Goal: Task Accomplishment & Management: Complete application form

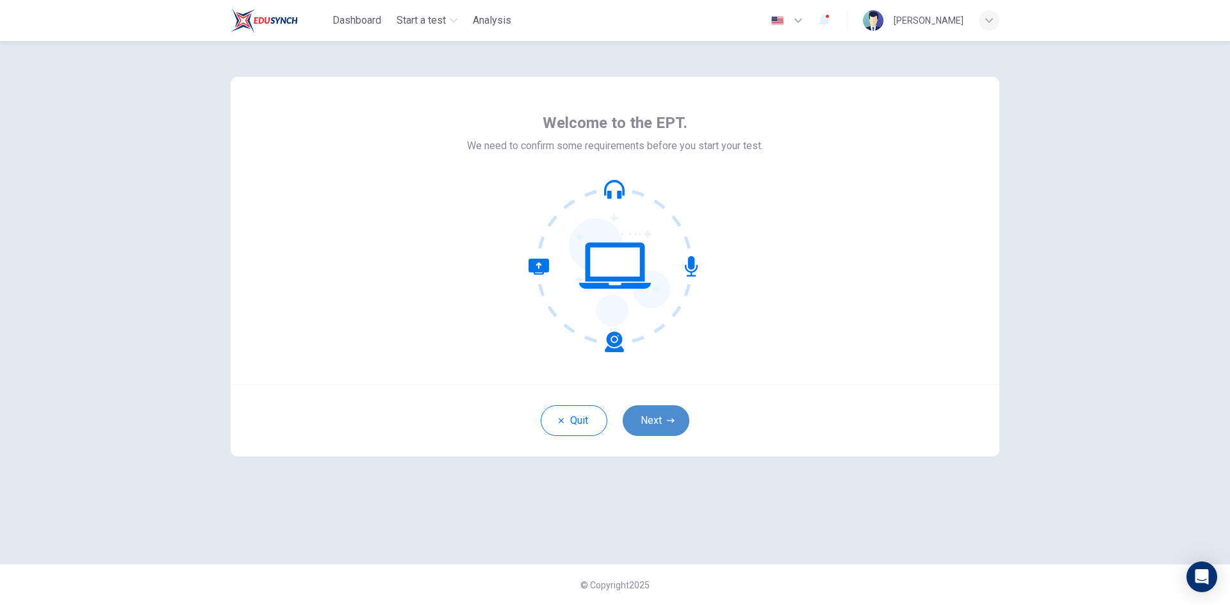
click at [645, 413] on button "Next" at bounding box center [656, 421] width 67 height 31
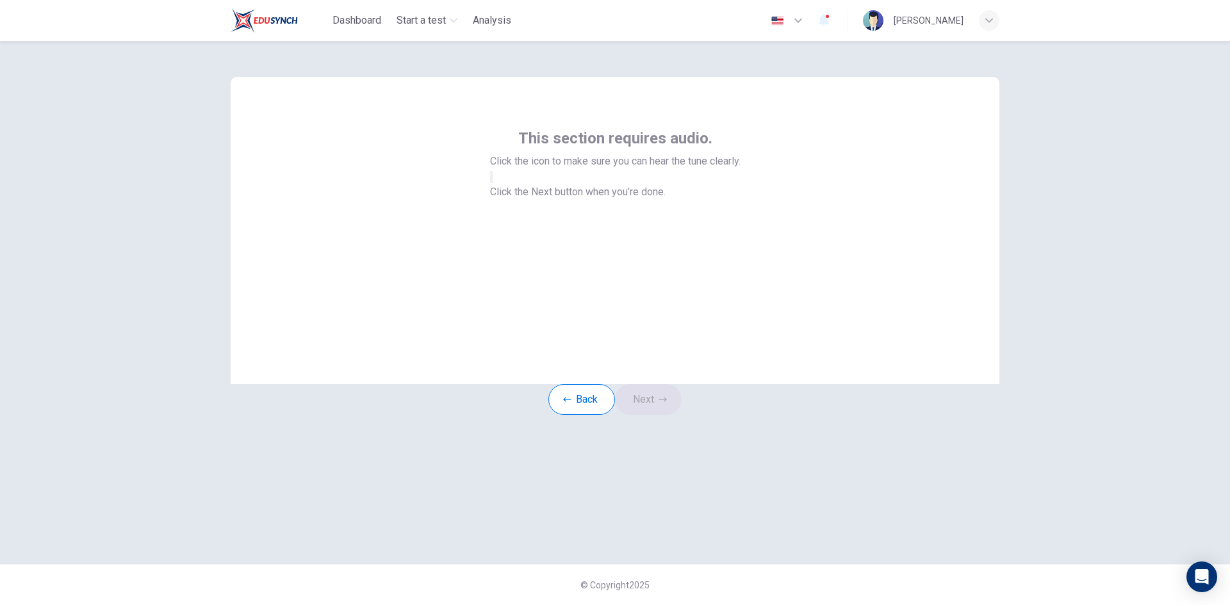
click at [493, 183] on button "button" at bounding box center [491, 177] width 3 height 12
click at [667, 404] on icon "button" at bounding box center [663, 400] width 8 height 8
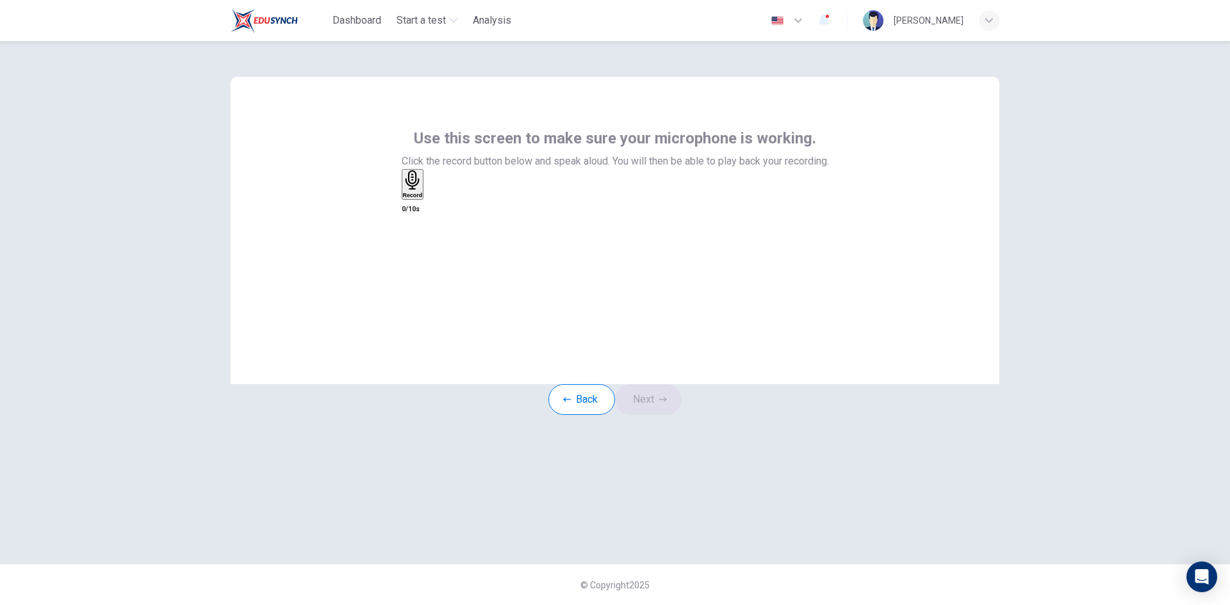
click at [423, 199] on div "Record" at bounding box center [413, 184] width 20 height 28
click at [416, 192] on div "Stop" at bounding box center [409, 180] width 13 height 21
click at [652, 415] on button "Next" at bounding box center [648, 399] width 67 height 31
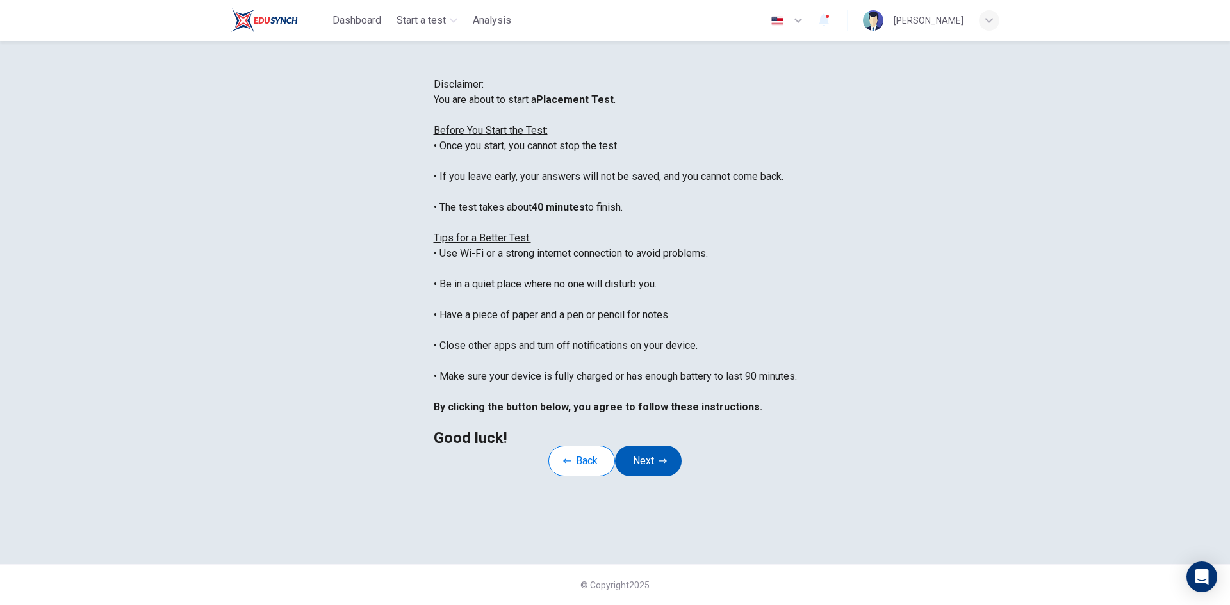
click at [651, 477] on button "Next" at bounding box center [648, 461] width 67 height 31
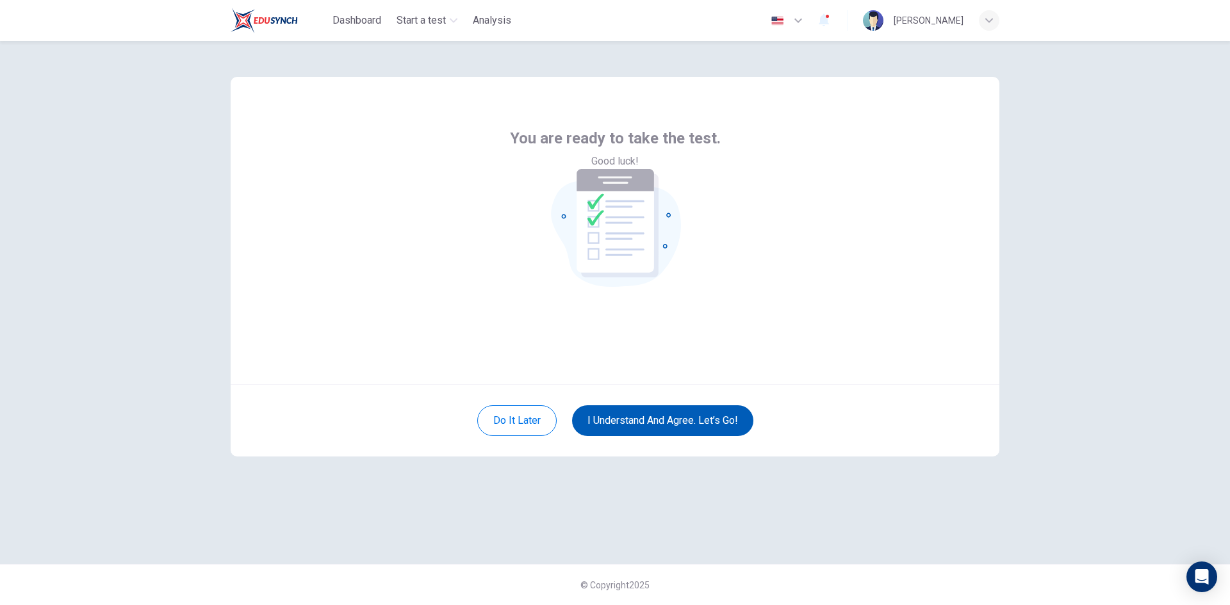
click at [641, 420] on button "I understand and agree. Let’s go!" at bounding box center [662, 421] width 181 height 31
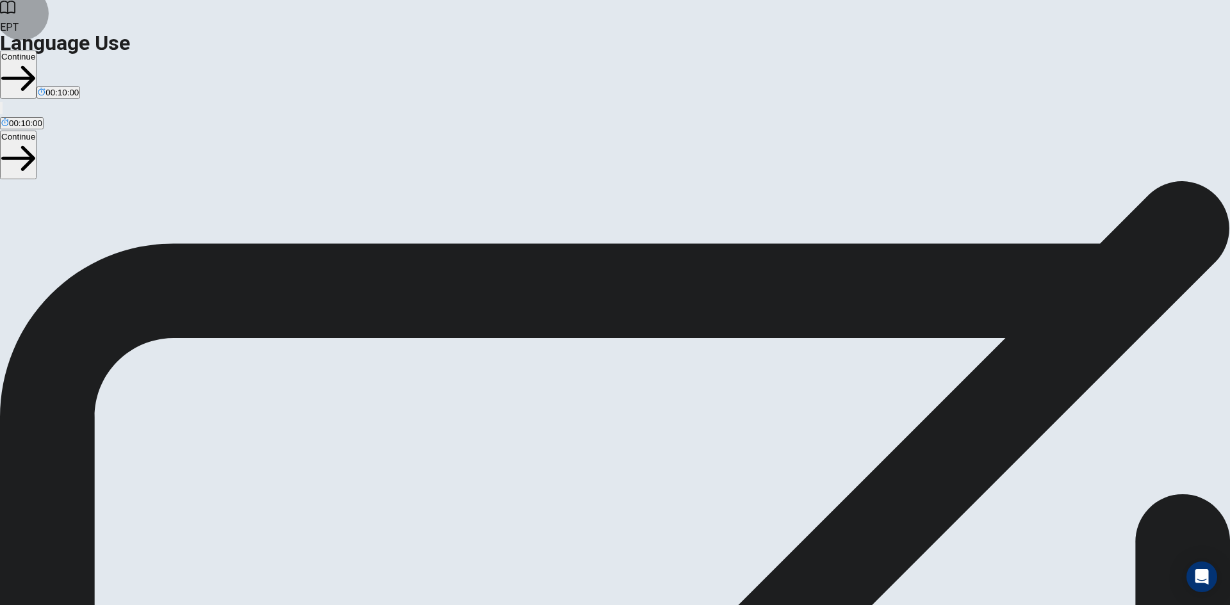
drag, startPoint x: 977, startPoint y: 21, endPoint x: 671, endPoint y: 72, distance: 309.9
click at [1, 111] on icon "button" at bounding box center [1, 111] width 0 height 0
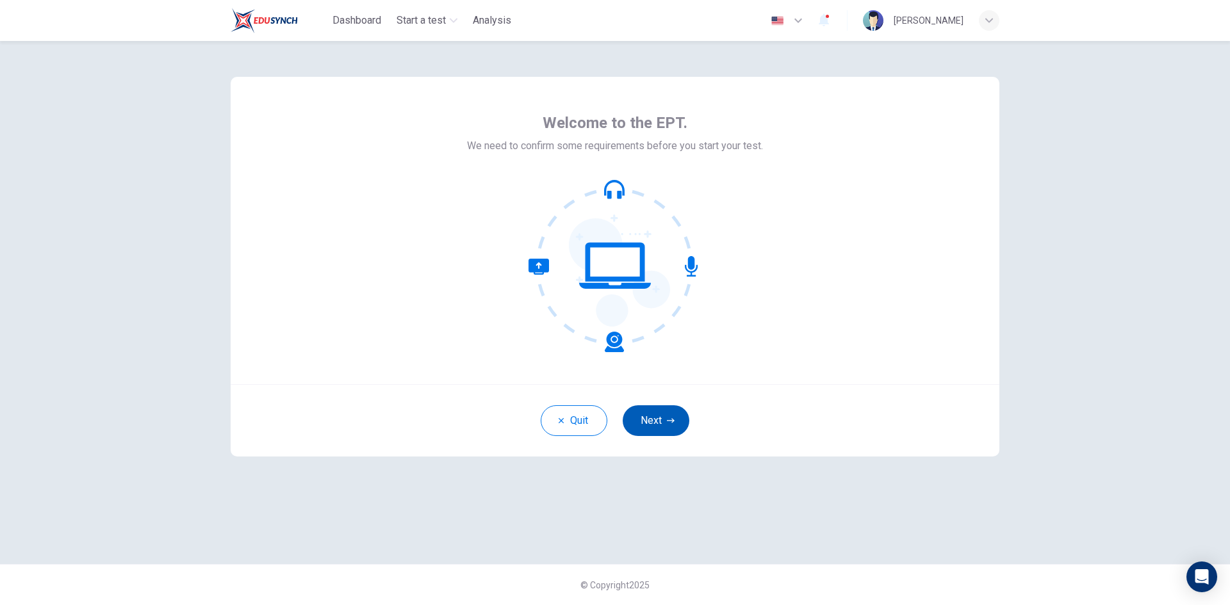
click at [652, 418] on button "Next" at bounding box center [656, 421] width 67 height 31
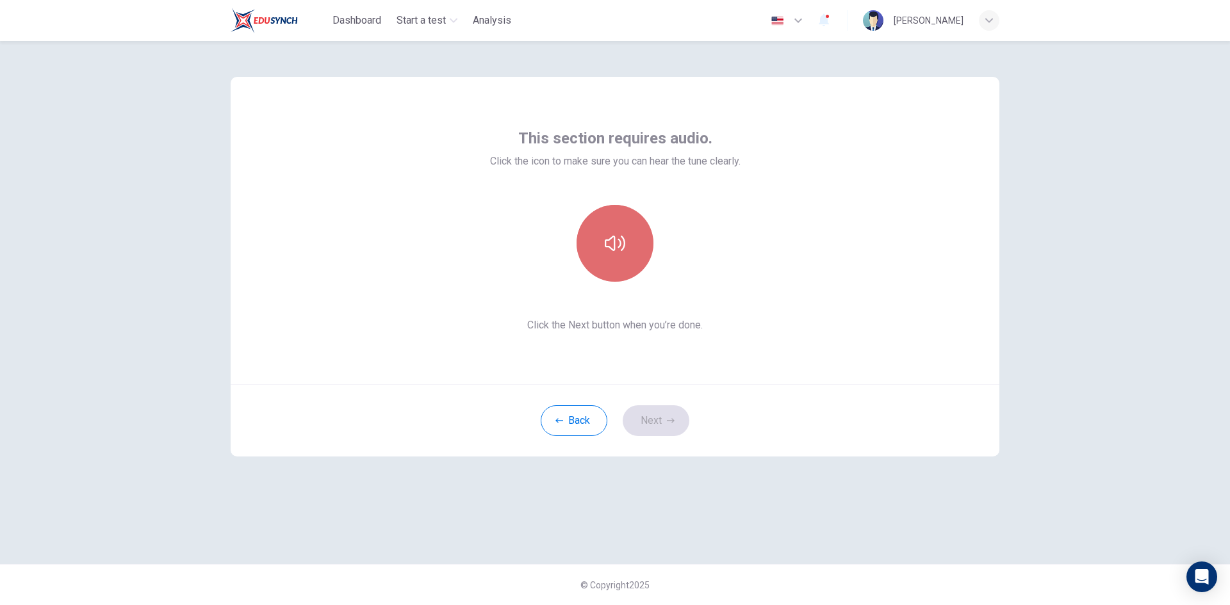
click at [614, 268] on button "button" at bounding box center [615, 243] width 77 height 77
click at [648, 420] on button "Next" at bounding box center [656, 421] width 67 height 31
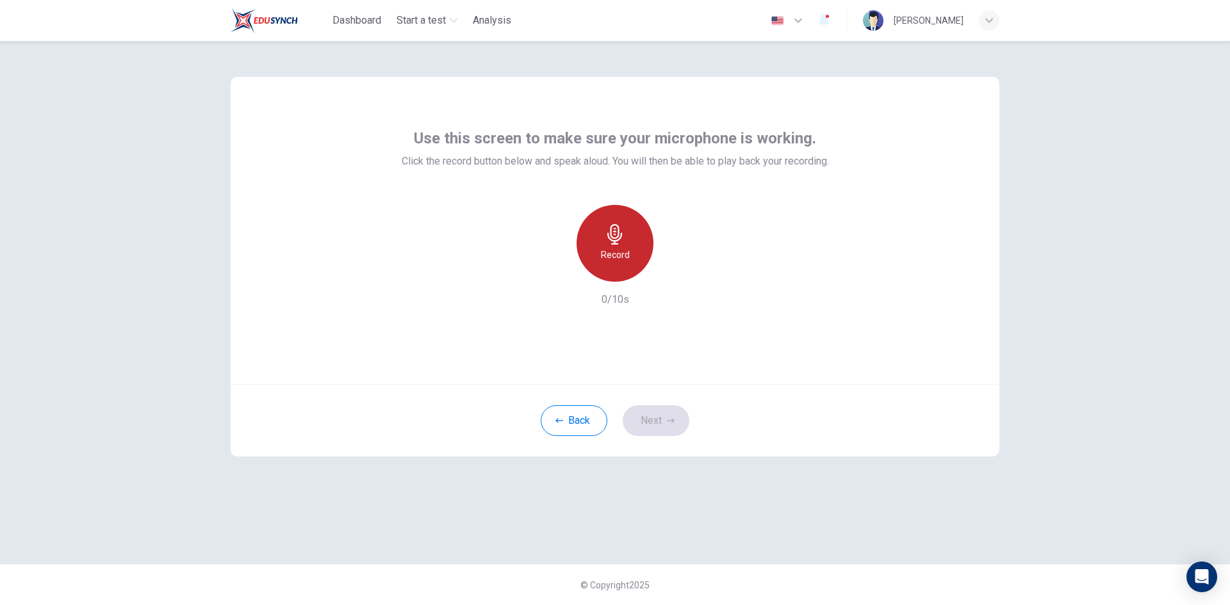
click at [615, 265] on div "Record" at bounding box center [615, 243] width 77 height 77
click at [668, 423] on icon "button" at bounding box center [671, 421] width 8 height 8
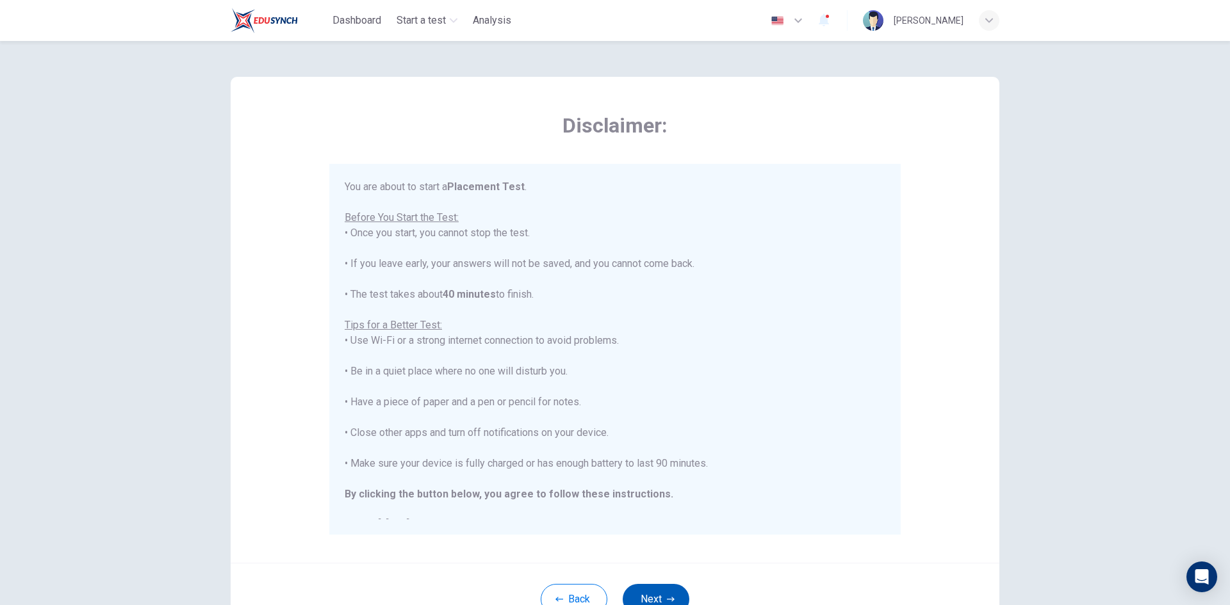
click at [654, 589] on button "Next" at bounding box center [656, 599] width 67 height 31
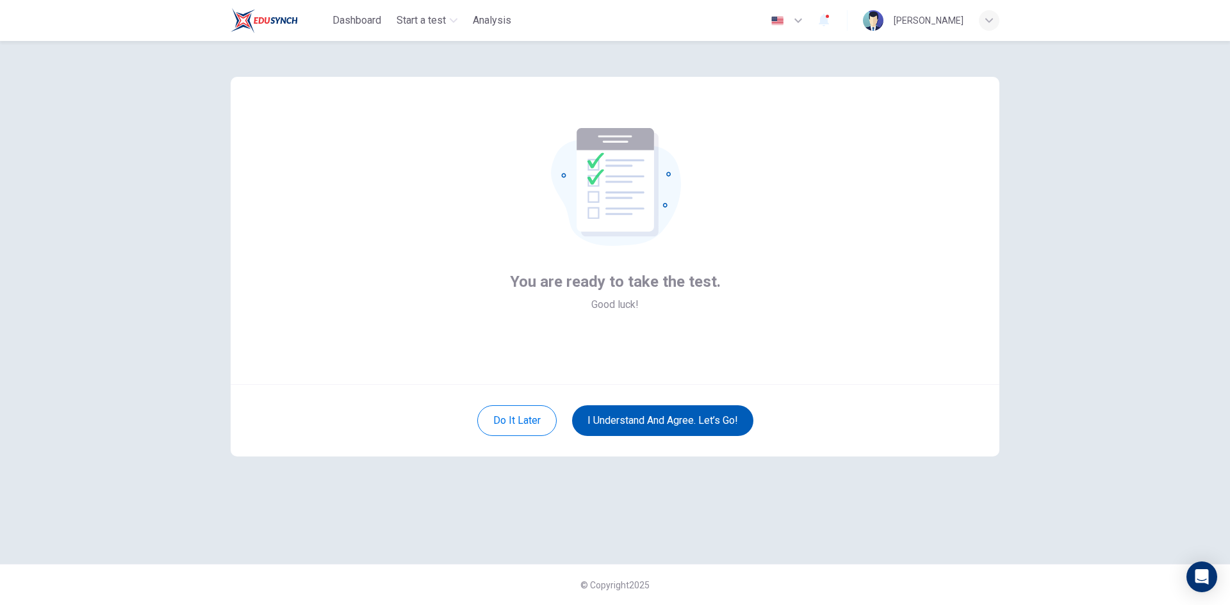
click at [643, 430] on button "I understand and agree. Let’s go!" at bounding box center [662, 421] width 181 height 31
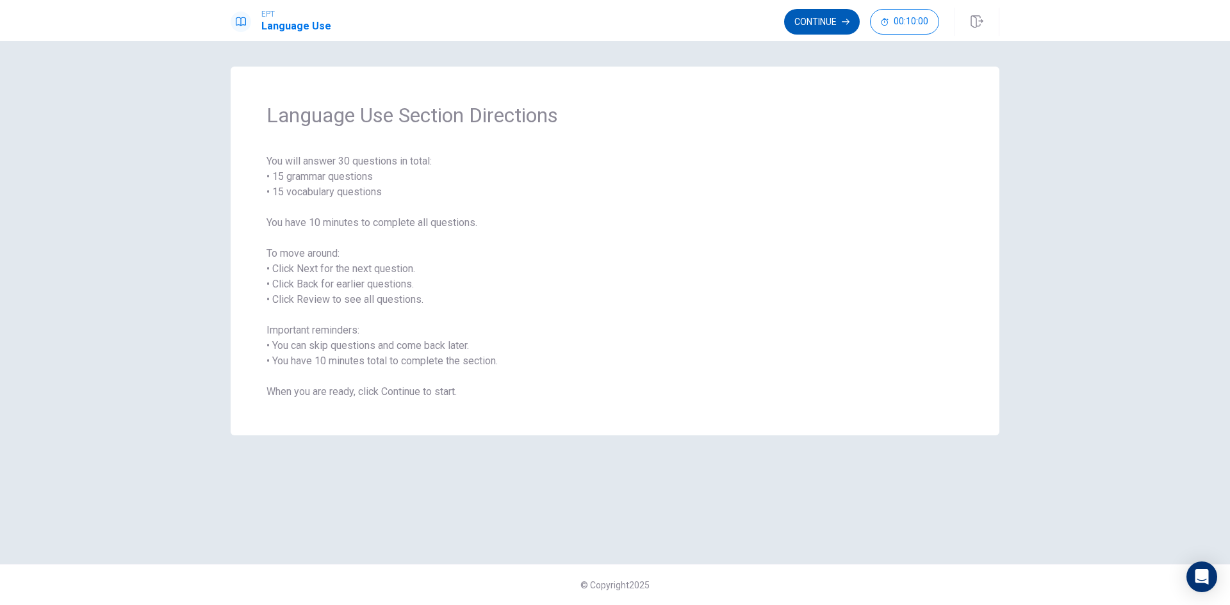
click at [810, 29] on button "Continue" at bounding box center [822, 22] width 76 height 26
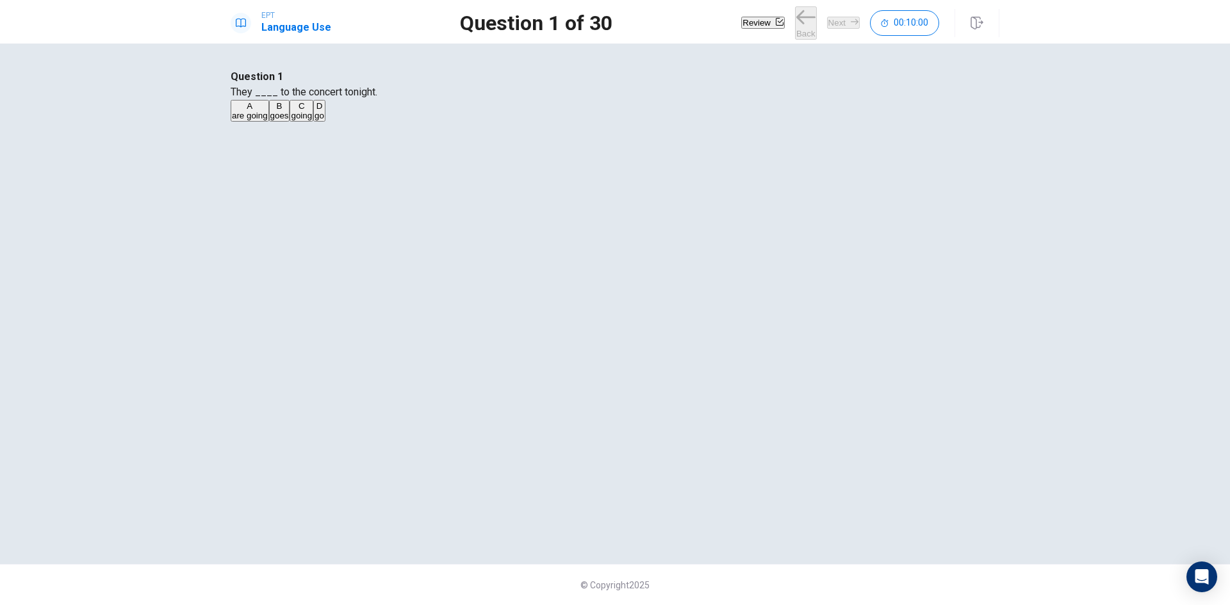
click at [269, 122] on button "A are going" at bounding box center [250, 111] width 38 height 22
click at [827, 24] on button "Next" at bounding box center [843, 23] width 33 height 12
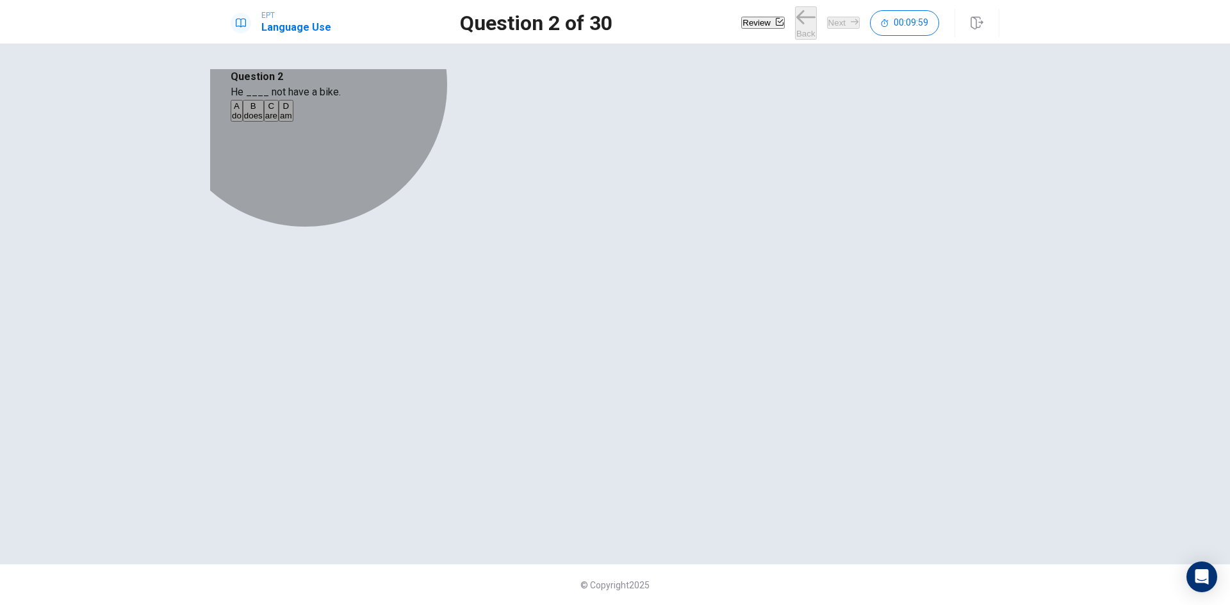
click at [279, 122] on button "C are" at bounding box center [271, 111] width 15 height 22
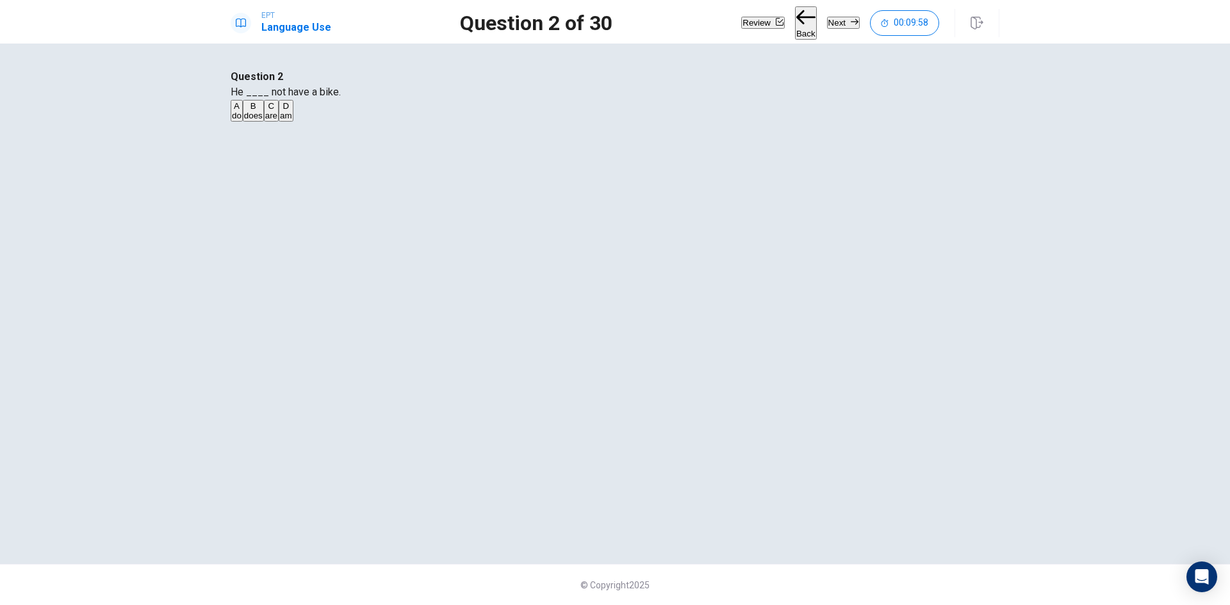
click at [834, 17] on button "Next" at bounding box center [843, 23] width 33 height 12
click at [256, 122] on button "A to like" at bounding box center [243, 111] width 25 height 22
click at [834, 26] on button "Next" at bounding box center [843, 23] width 33 height 12
click at [247, 122] on button "A ride" at bounding box center [239, 111] width 17 height 22
drag, startPoint x: 974, startPoint y: 20, endPoint x: 680, endPoint y: 79, distance: 299.9
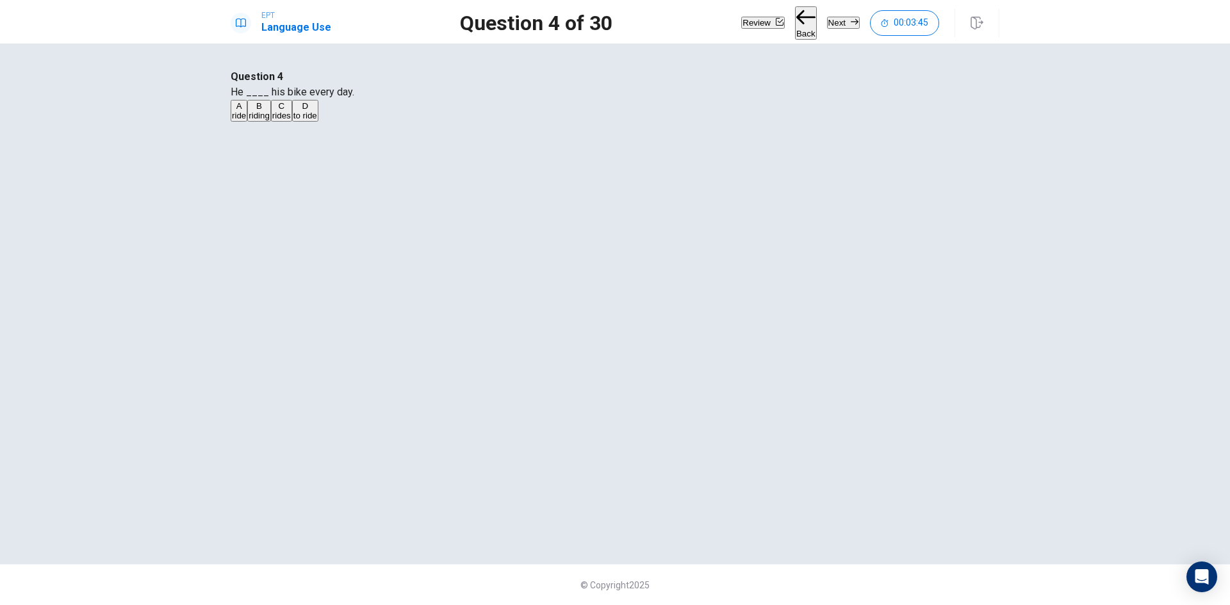
click at [974, 20] on icon "button" at bounding box center [977, 23] width 13 height 13
